Goal: Task Accomplishment & Management: Use online tool/utility

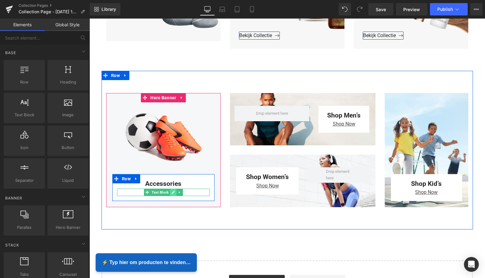
click at [173, 193] on icon at bounding box center [172, 192] width 3 height 4
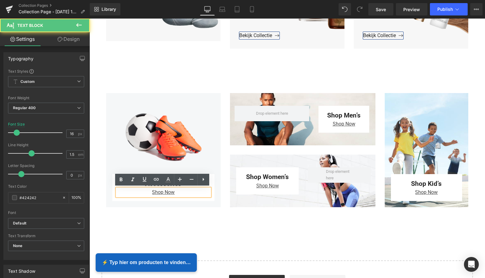
click at [175, 192] on p "Shop Now" at bounding box center [163, 192] width 93 height 7
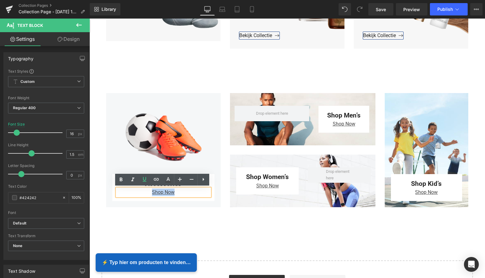
drag, startPoint x: 168, startPoint y: 192, endPoint x: 137, endPoint y: 191, distance: 30.9
click at [147, 191] on p "Shop Now" at bounding box center [163, 192] width 93 height 7
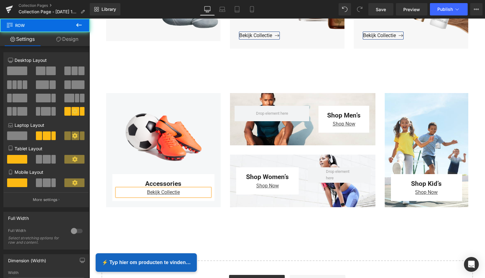
click at [203, 80] on div "Accessories Text Block Bekijk Collectie Text Block Row Row Hero Banner Shop Men…" at bounding box center [286, 150] width 371 height 159
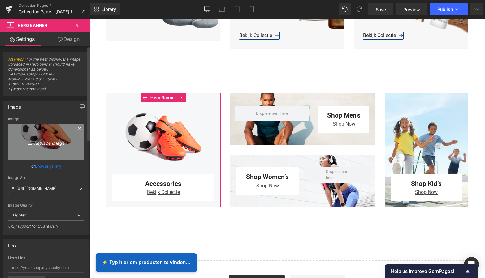
click at [49, 141] on icon "Replace Image" at bounding box center [45, 142] width 49 height 8
type input "C:\fakepath\Groen Modern Doe-het-zelf Instagram Stories (800 x 800 px).png"
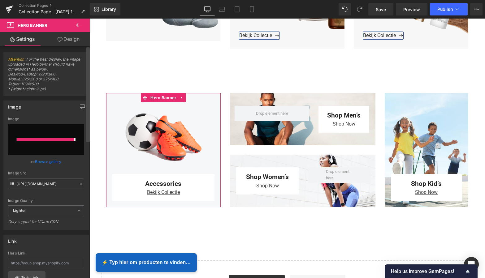
type input "[URL][DOMAIN_NAME]"
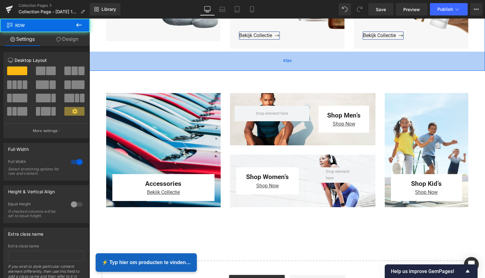
drag, startPoint x: 150, startPoint y: 54, endPoint x: 144, endPoint y: 53, distance: 6.5
click at [150, 54] on div "62px" at bounding box center [286, 61] width 395 height 19
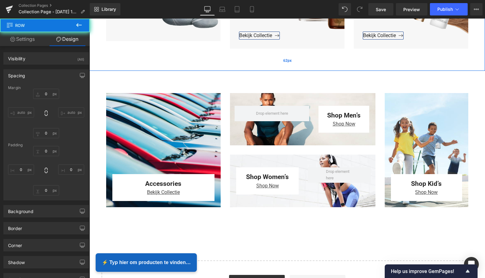
type input "0"
type input "42"
type input "0"
type input "62"
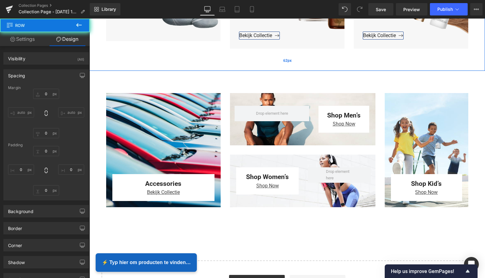
type input "0"
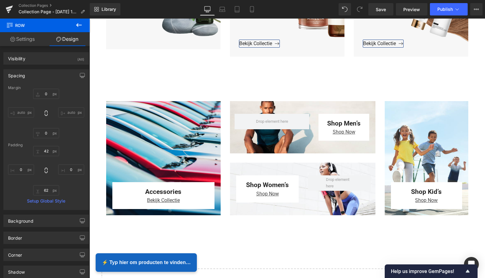
scroll to position [700, 0]
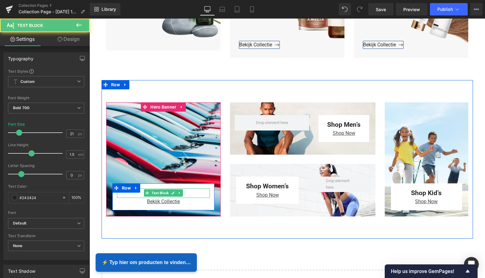
click at [186, 191] on p "Accessories" at bounding box center [163, 193] width 93 height 10
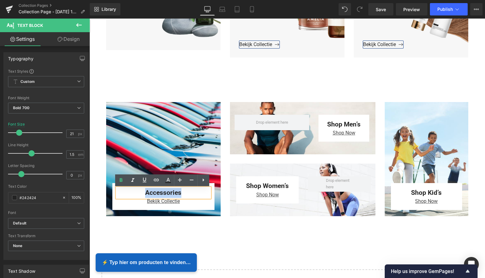
drag, startPoint x: 184, startPoint y: 192, endPoint x: 141, endPoint y: 189, distance: 42.8
click at [145, 191] on p "Accessories" at bounding box center [163, 193] width 93 height 10
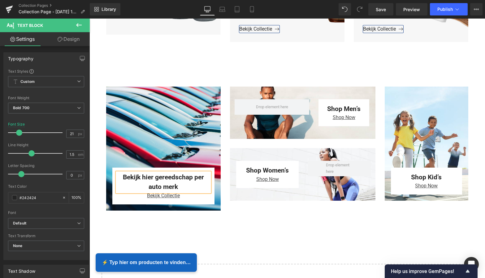
scroll to position [715, 0]
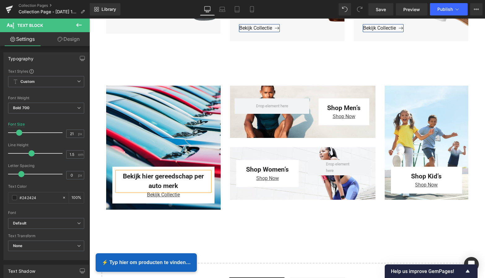
click at [173, 70] on div "Bekijk hier gereedschap per auto merk Text Block Bekijk Collectie Text Block Ro…" at bounding box center [286, 147] width 371 height 169
